Goal: Task Accomplishment & Management: Complete application form

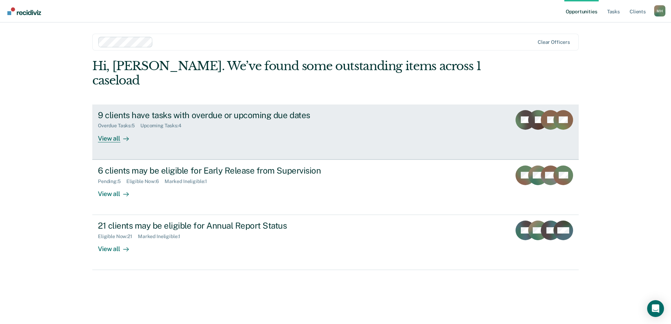
click at [239, 133] on link "9 clients have tasks with overdue or upcoming due dates Overdue Tasks : 5 Upcom…" at bounding box center [335, 132] width 486 height 55
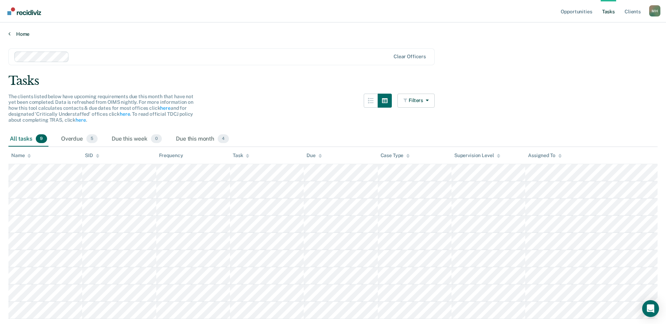
click at [21, 34] on link "Home" at bounding box center [332, 34] width 649 height 6
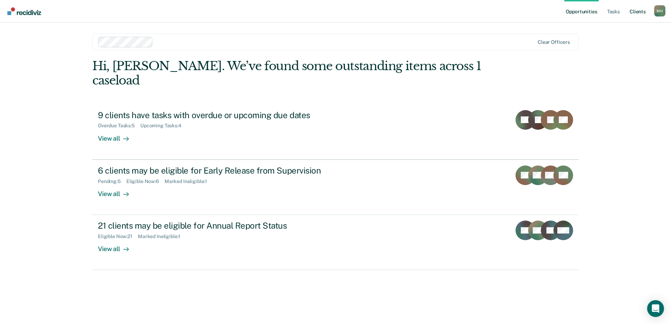
click at [636, 11] on link "Client s" at bounding box center [637, 11] width 19 height 22
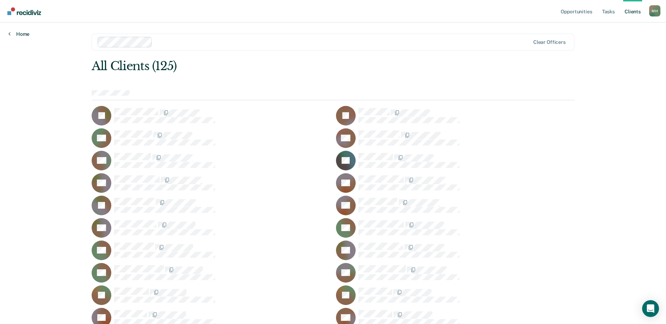
click at [19, 33] on link "Home" at bounding box center [18, 34] width 21 height 6
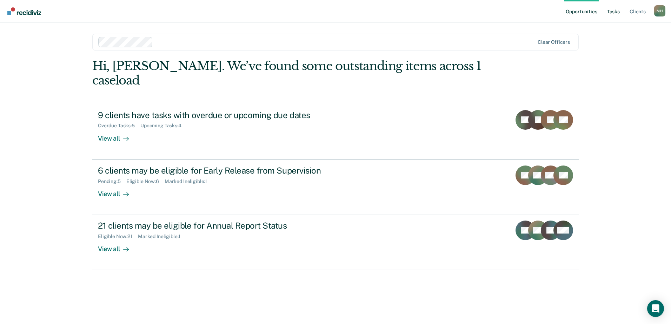
click at [611, 12] on link "Tasks" at bounding box center [613, 11] width 15 height 22
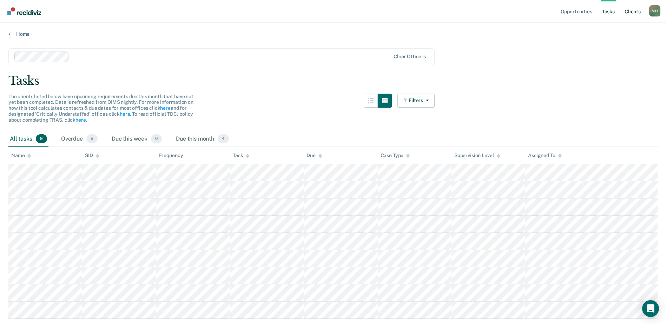
click at [637, 8] on link "Client s" at bounding box center [632, 11] width 19 height 22
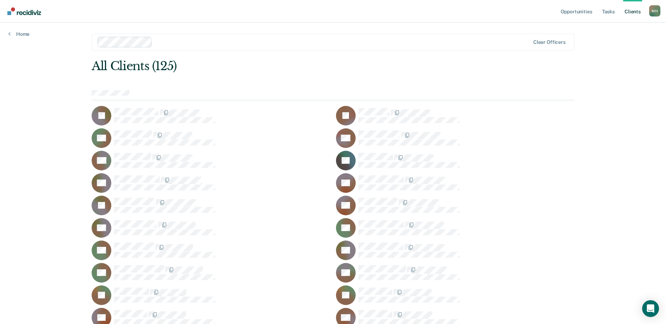
click at [599, 11] on ul "Opportunities Tasks Client s" at bounding box center [604, 11] width 90 height 22
click at [610, 9] on link "Tasks" at bounding box center [607, 11] width 15 height 22
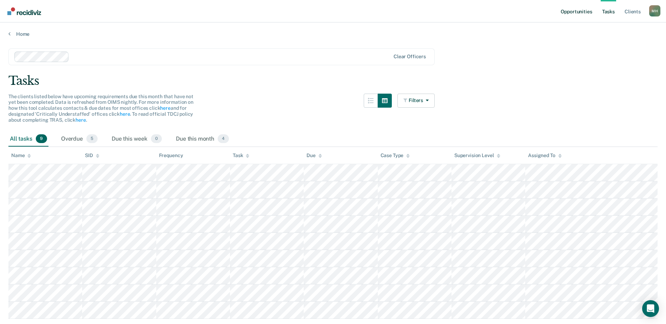
click at [582, 11] on link "Opportunities" at bounding box center [576, 11] width 34 height 22
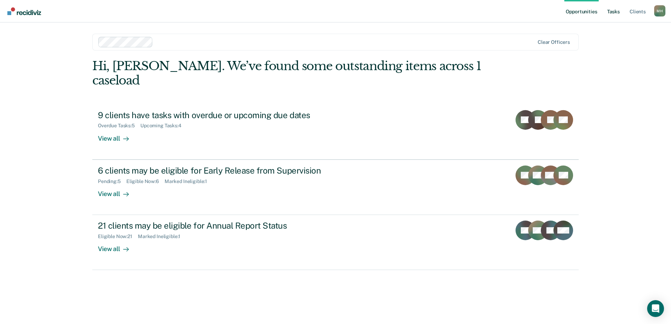
click at [604, 9] on ul "Opportunities Tasks Client s" at bounding box center [609, 11] width 90 height 22
click at [613, 11] on link "Tasks" at bounding box center [613, 11] width 15 height 22
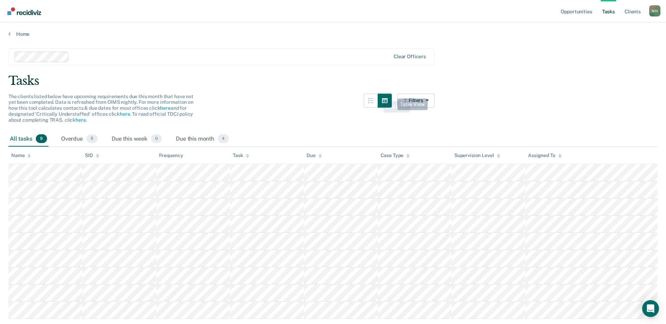
click at [417, 91] on main "Clear officers Tasks The clients listed below have upcoming requirements due th…" at bounding box center [333, 191] width 666 height 308
click at [420, 104] on button "Filters" at bounding box center [415, 101] width 37 height 14
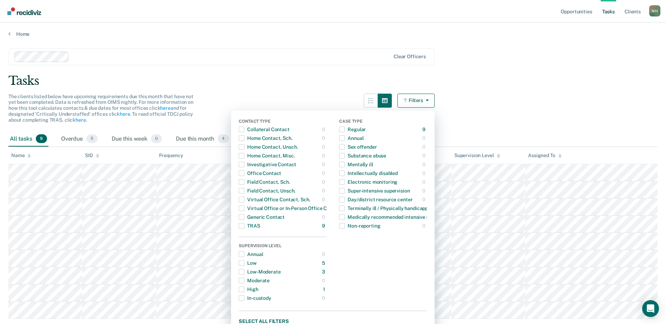
click at [420, 104] on button "Filters" at bounding box center [415, 101] width 37 height 14
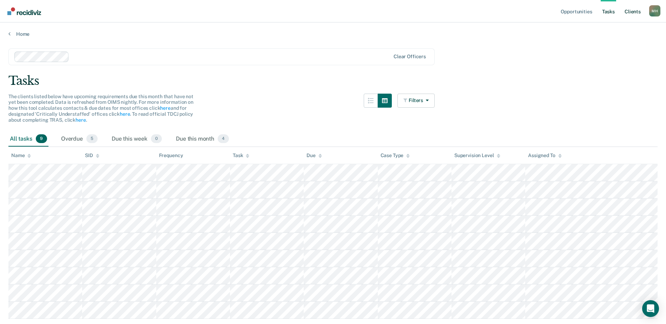
click at [631, 11] on link "Client s" at bounding box center [632, 11] width 19 height 22
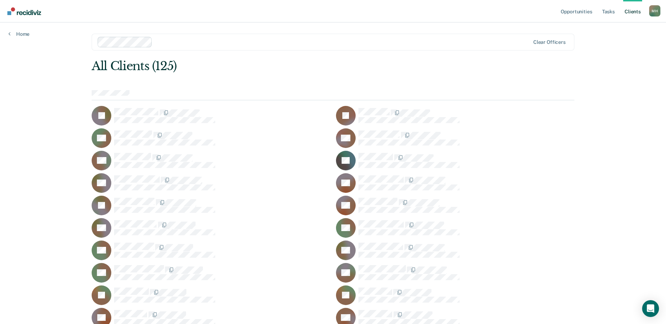
click at [24, 34] on link "Home" at bounding box center [18, 34] width 21 height 6
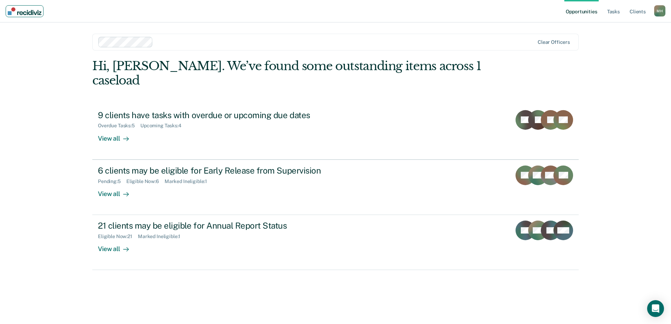
click at [13, 11] on img "Main navigation" at bounding box center [25, 11] width 34 height 8
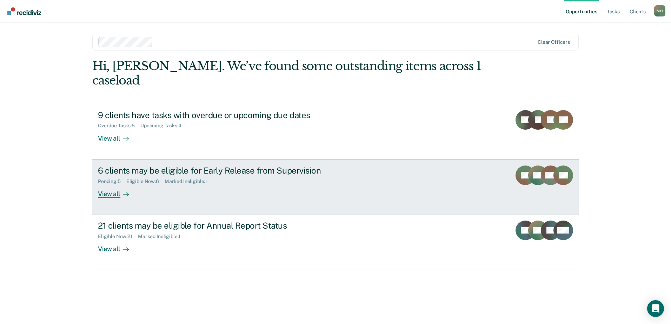
click at [234, 179] on div "6 clients may be eligible for Early Release from Supervision Pending : 5 Eligib…" at bounding box center [229, 182] width 263 height 32
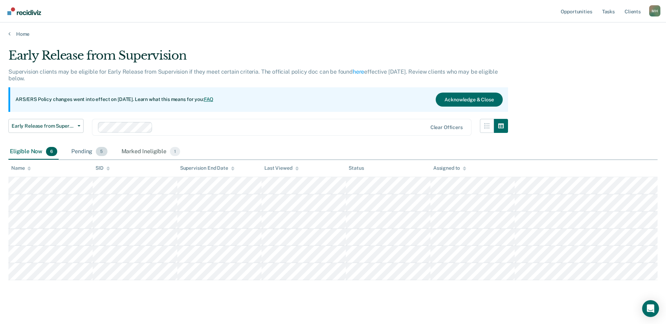
click at [86, 149] on div "Pending 5" at bounding box center [89, 151] width 39 height 15
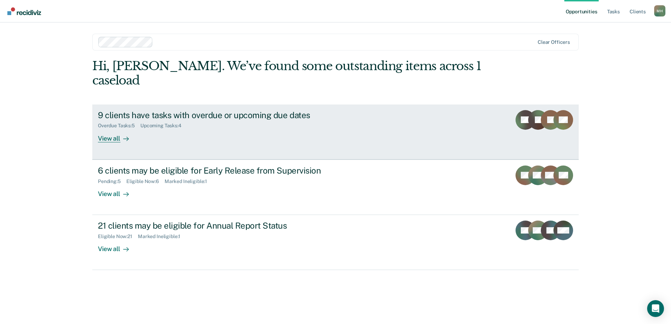
click at [444, 111] on link "9 clients have tasks with overdue or upcoming due dates Overdue Tasks : 5 Upcom…" at bounding box center [335, 132] width 486 height 55
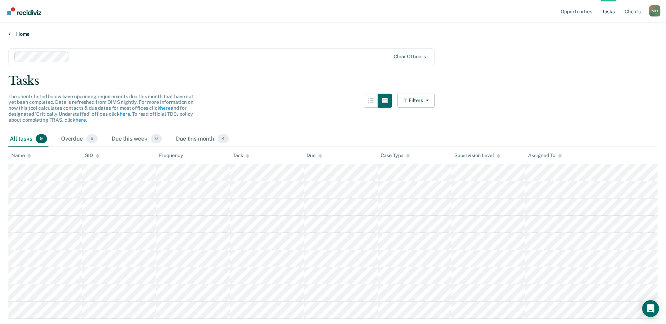
click at [19, 34] on link "Home" at bounding box center [332, 34] width 649 height 6
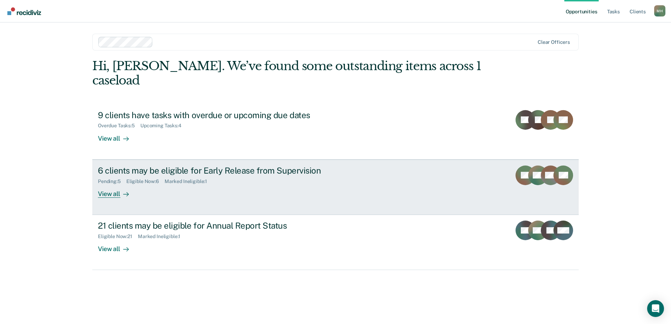
click at [208, 192] on link "6 clients may be eligible for Early Release from Supervision Pending : 5 Eligib…" at bounding box center [335, 187] width 486 height 55
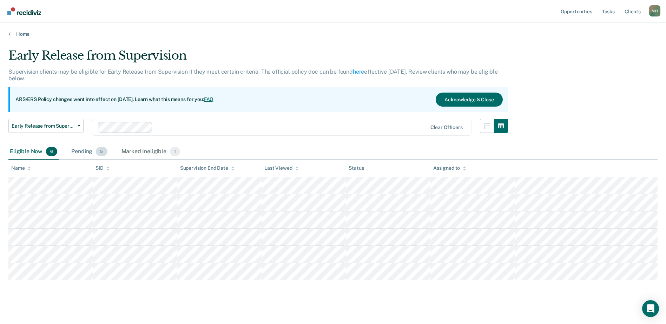
click at [84, 153] on div "Pending 5" at bounding box center [89, 151] width 39 height 15
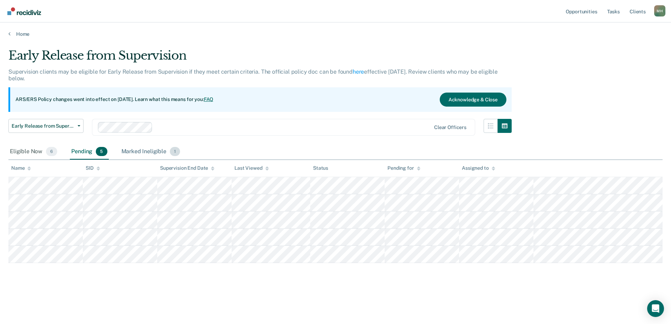
click at [131, 153] on div "Marked Ineligible 1" at bounding box center [151, 151] width 62 height 15
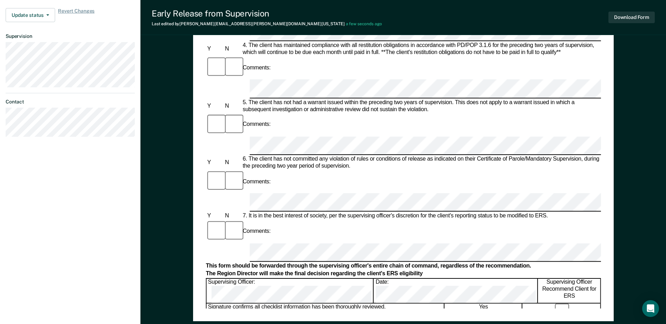
scroll to position [316, 0]
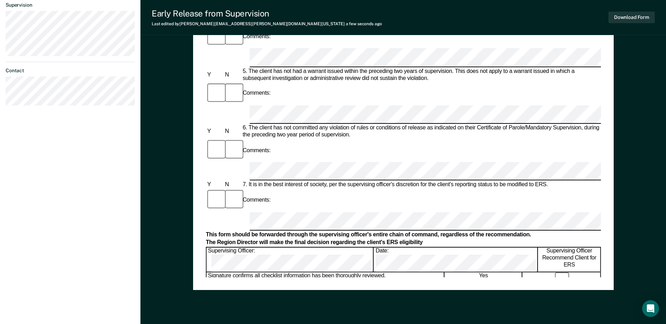
click at [293, 275] on div "Early Release from Supervision (ERS) Checklist, Recommendation, and Determinati…" at bounding box center [403, 16] width 395 height 522
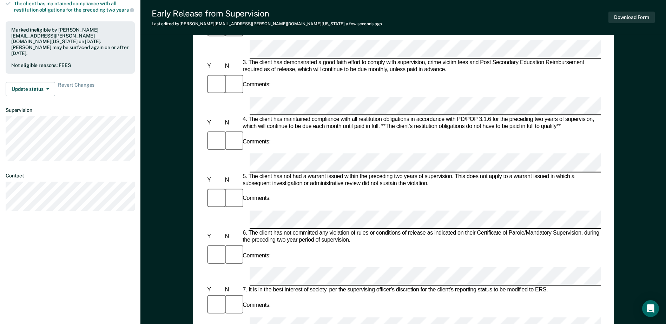
scroll to position [35, 0]
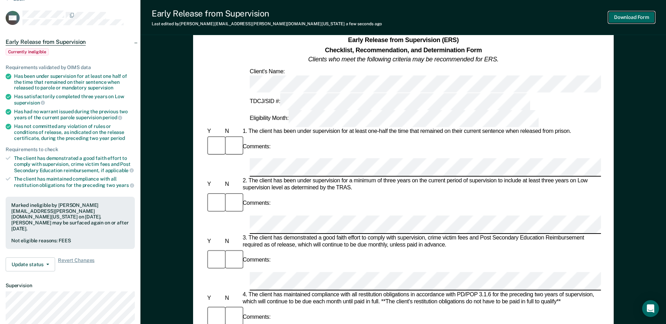
click at [627, 18] on button "Download Form" at bounding box center [631, 18] width 46 height 12
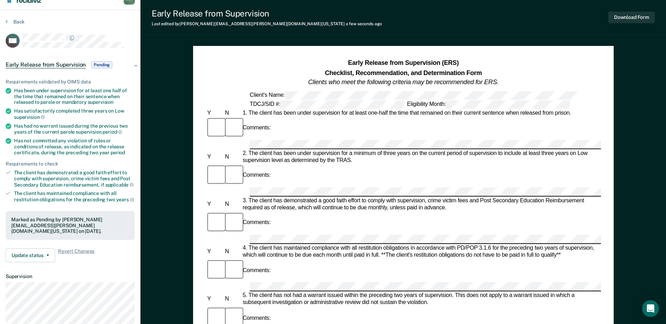
scroll to position [0, 0]
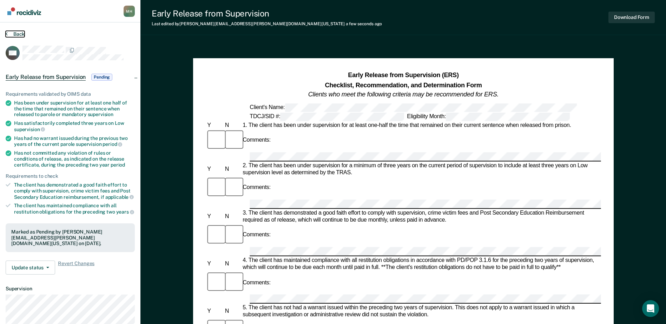
click at [21, 34] on button "Back" at bounding box center [15, 34] width 19 height 6
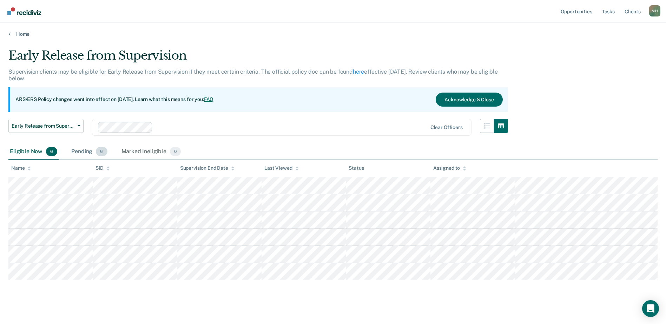
click at [77, 151] on div "Pending 6" at bounding box center [89, 151] width 39 height 15
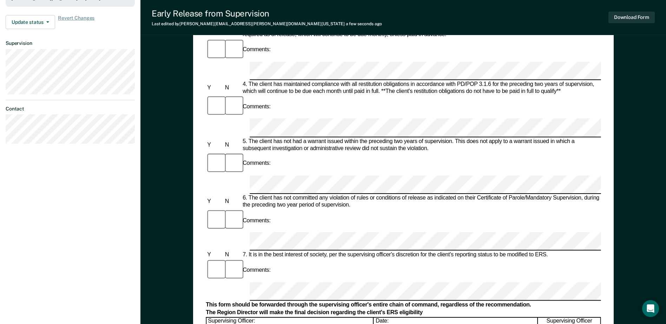
scroll to position [281, 0]
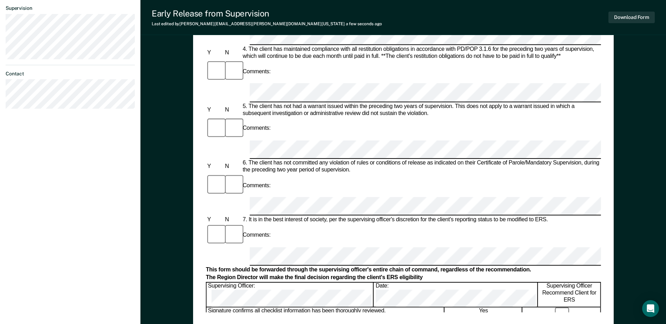
click at [333, 309] on div "Early Release from Supervision (ERS) Checklist, Recommendation, and Determinati…" at bounding box center [403, 51] width 395 height 522
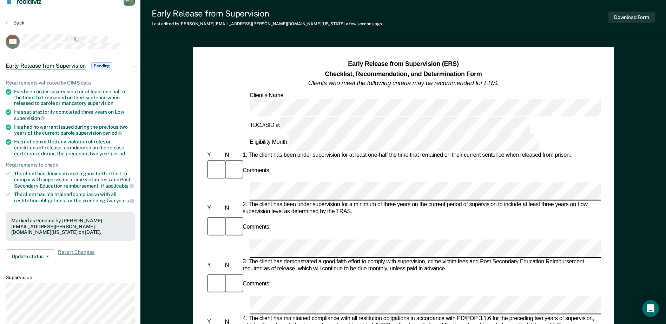
scroll to position [0, 0]
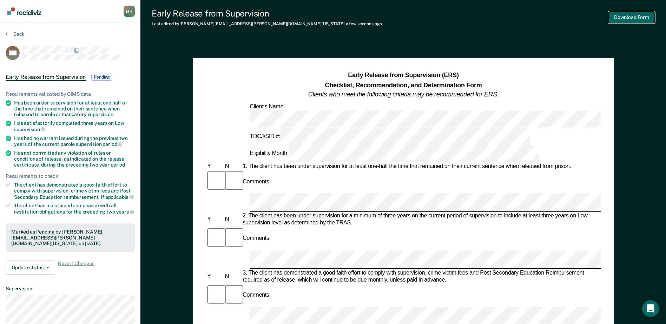
click at [618, 21] on button "Download Form" at bounding box center [631, 18] width 46 height 12
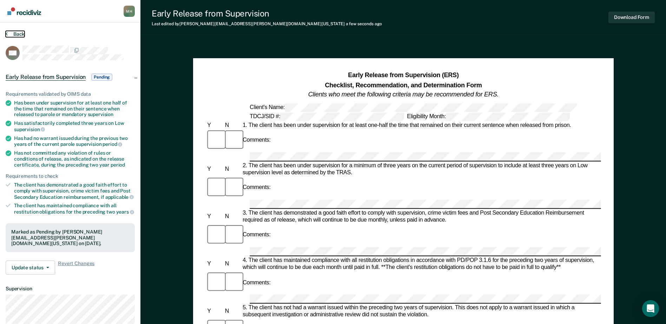
click at [13, 33] on button "Back" at bounding box center [15, 34] width 19 height 6
